Goal: Information Seeking & Learning: Find specific fact

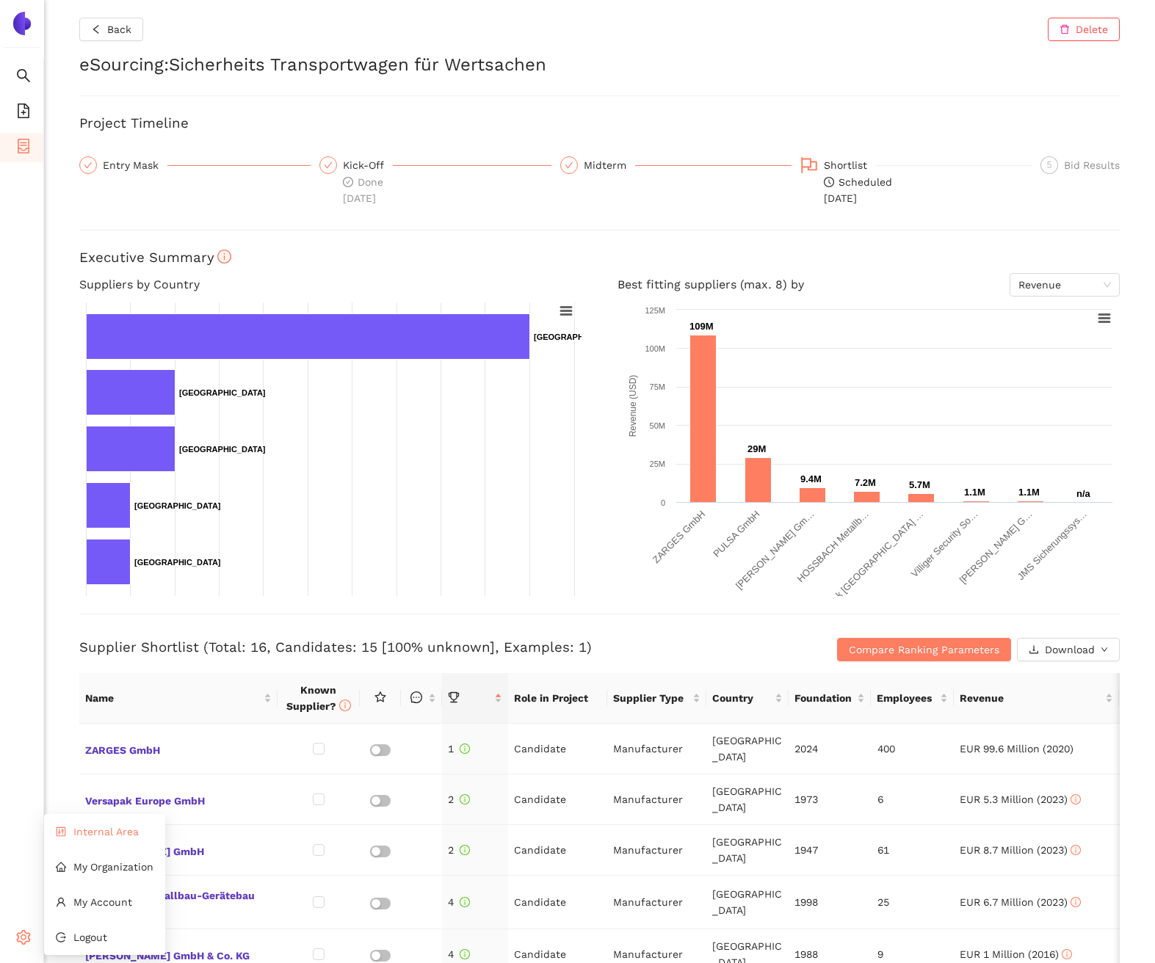
click at [73, 835] on span "Internal Area" at bounding box center [105, 832] width 65 height 12
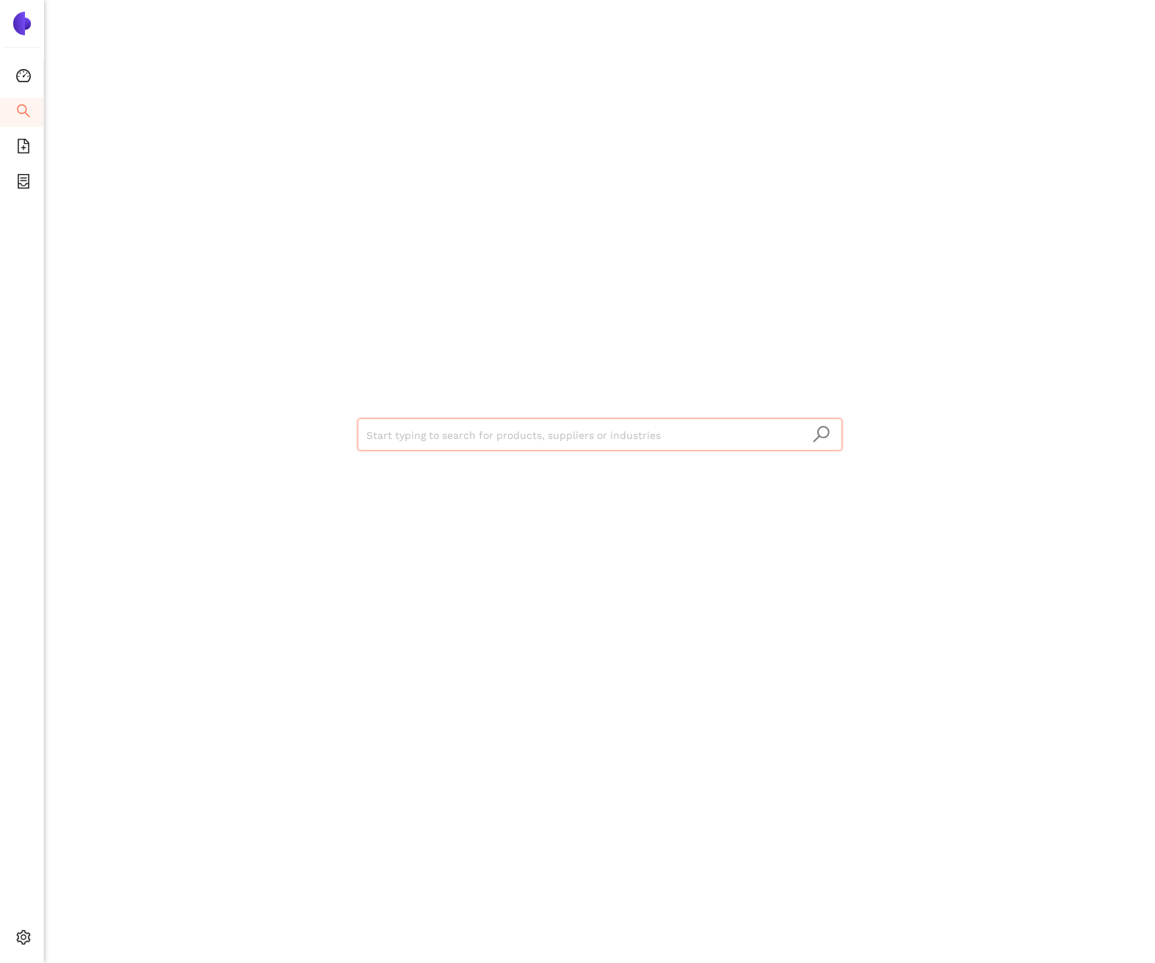
type input "Changzhou Xiasang Electromechanical Co., Ltd"
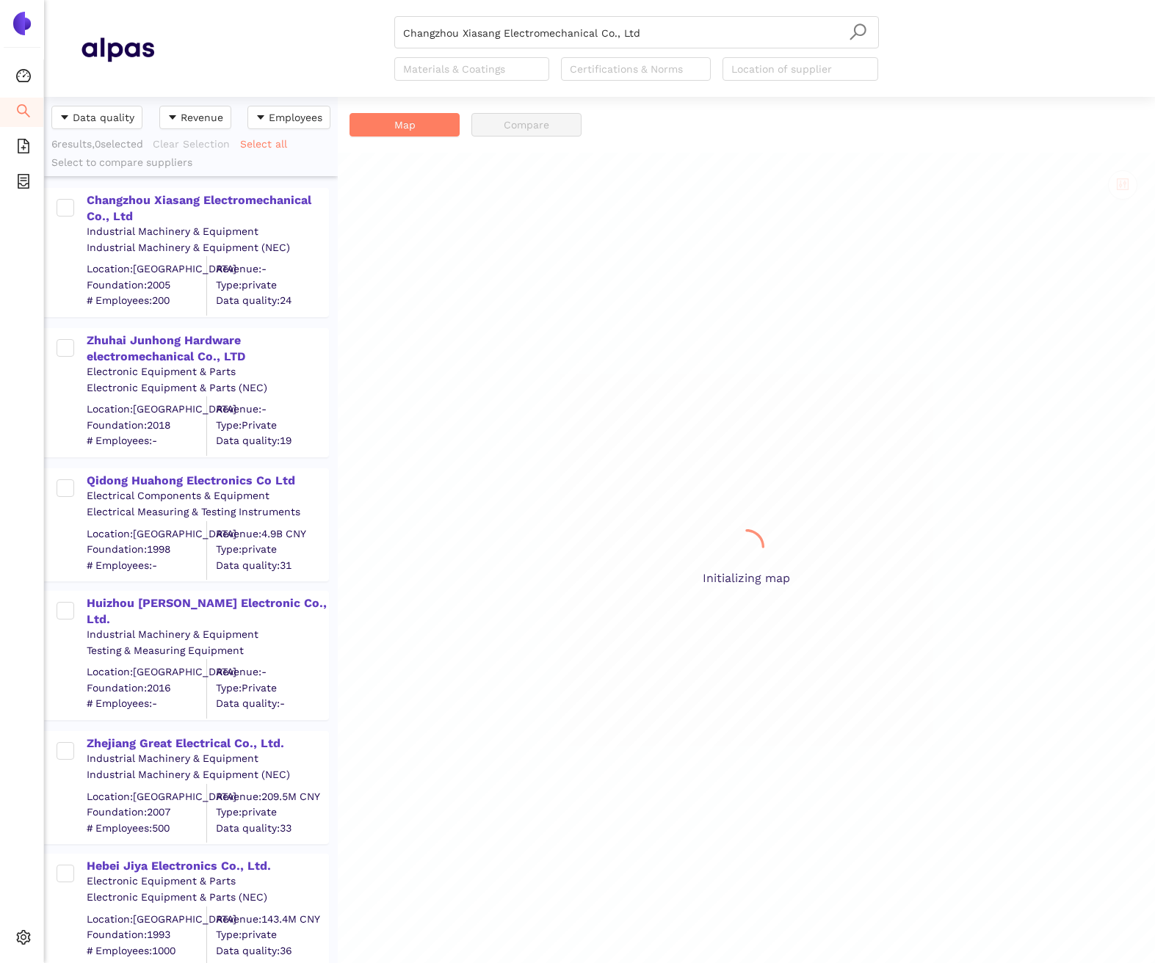
scroll to position [866, 294]
click at [280, 206] on div "Changzhou Xiasang Electromechanical Co., Ltd" at bounding box center [207, 208] width 241 height 33
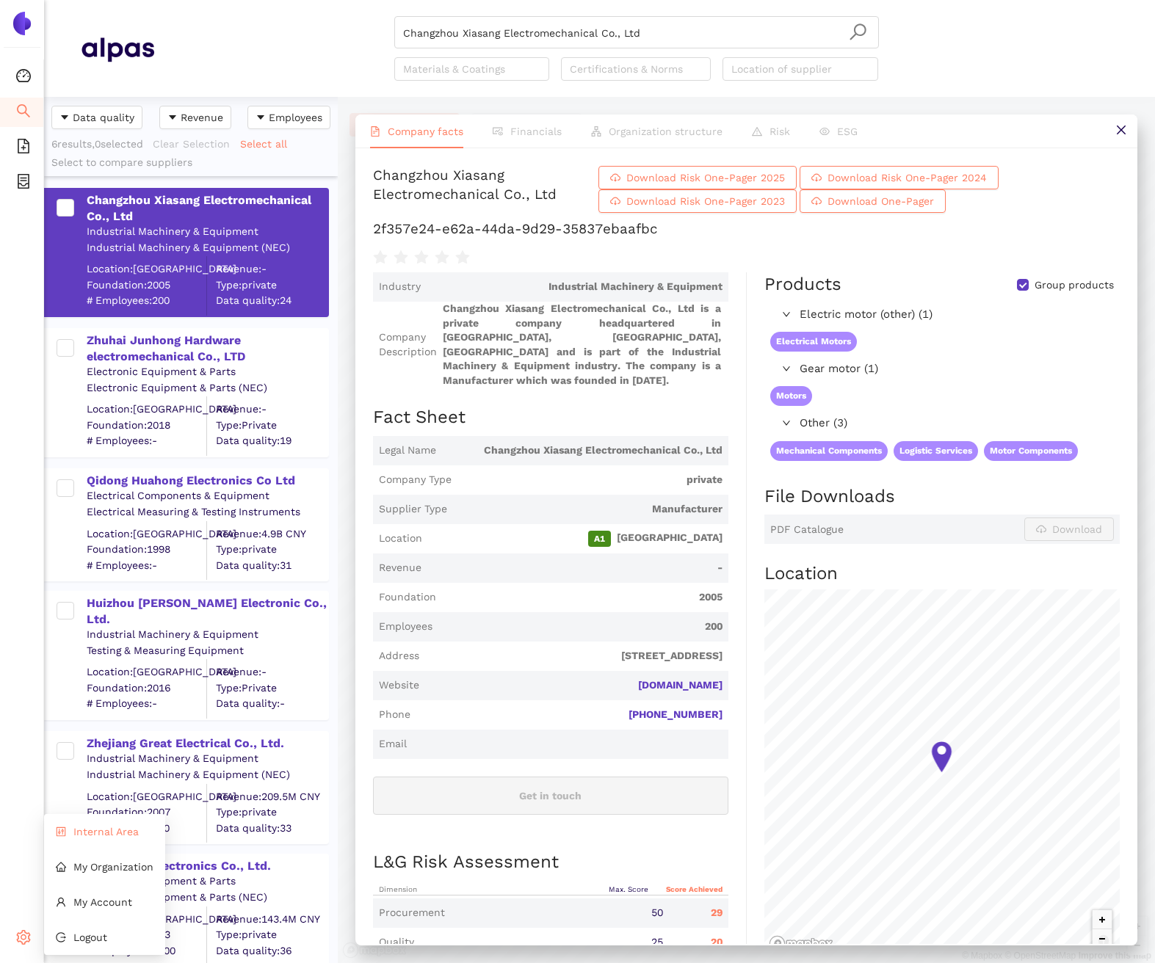
click at [102, 829] on span "Internal Area" at bounding box center [105, 832] width 65 height 12
